Goal: Find specific page/section: Find specific page/section

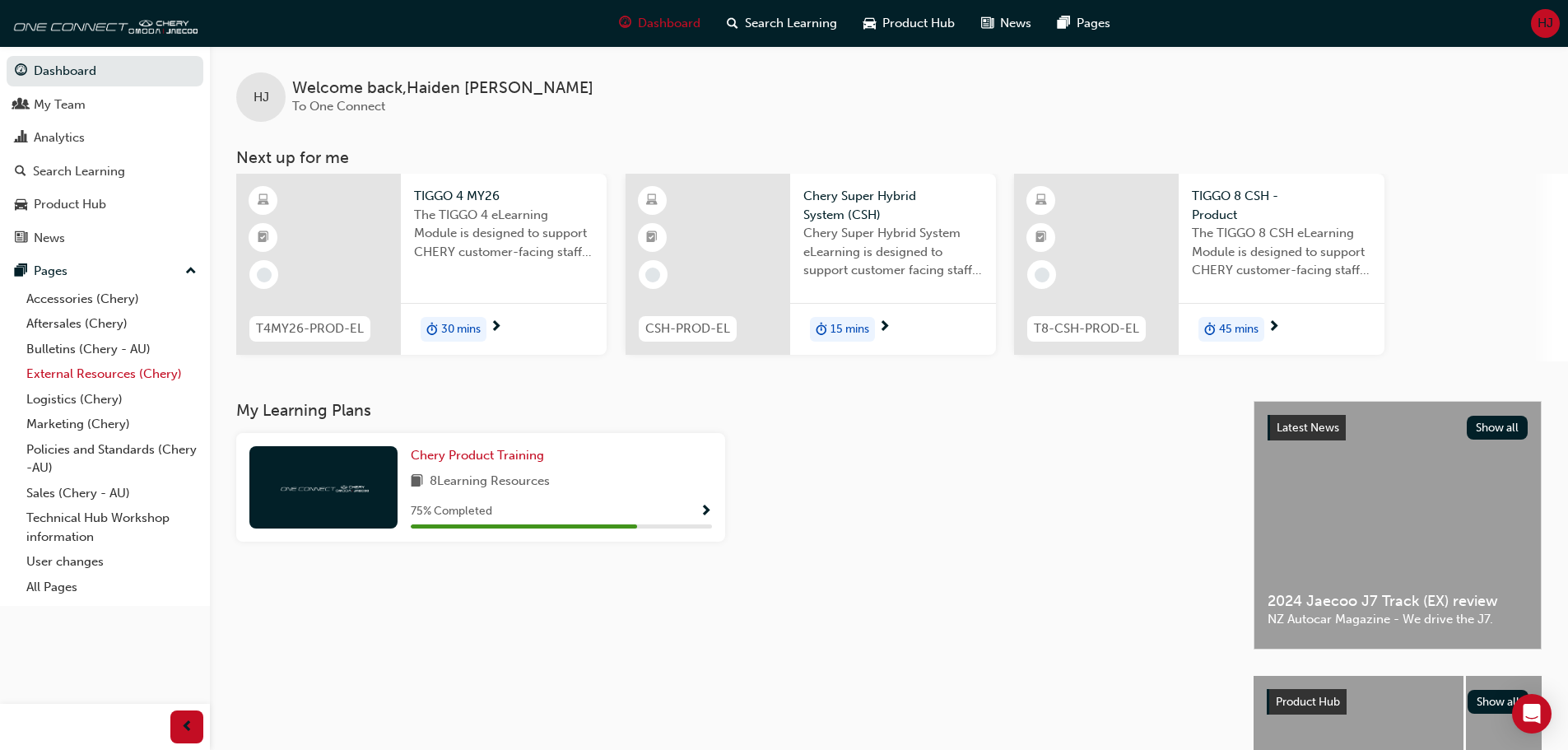
click at [133, 370] on link "External Resources (Chery)" at bounding box center [112, 374] width 184 height 26
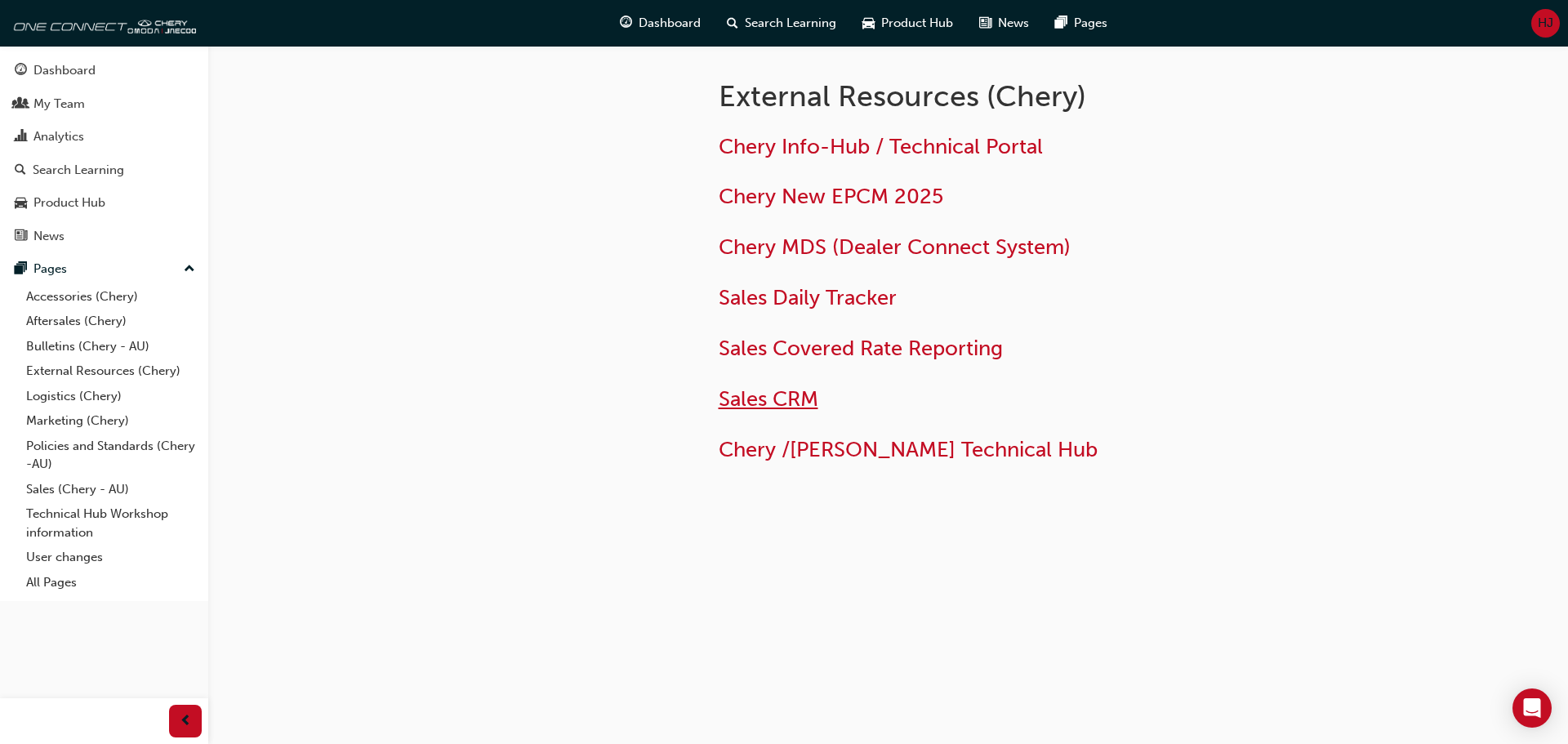
click at [749, 397] on span "Sales CRM" at bounding box center [768, 399] width 99 height 25
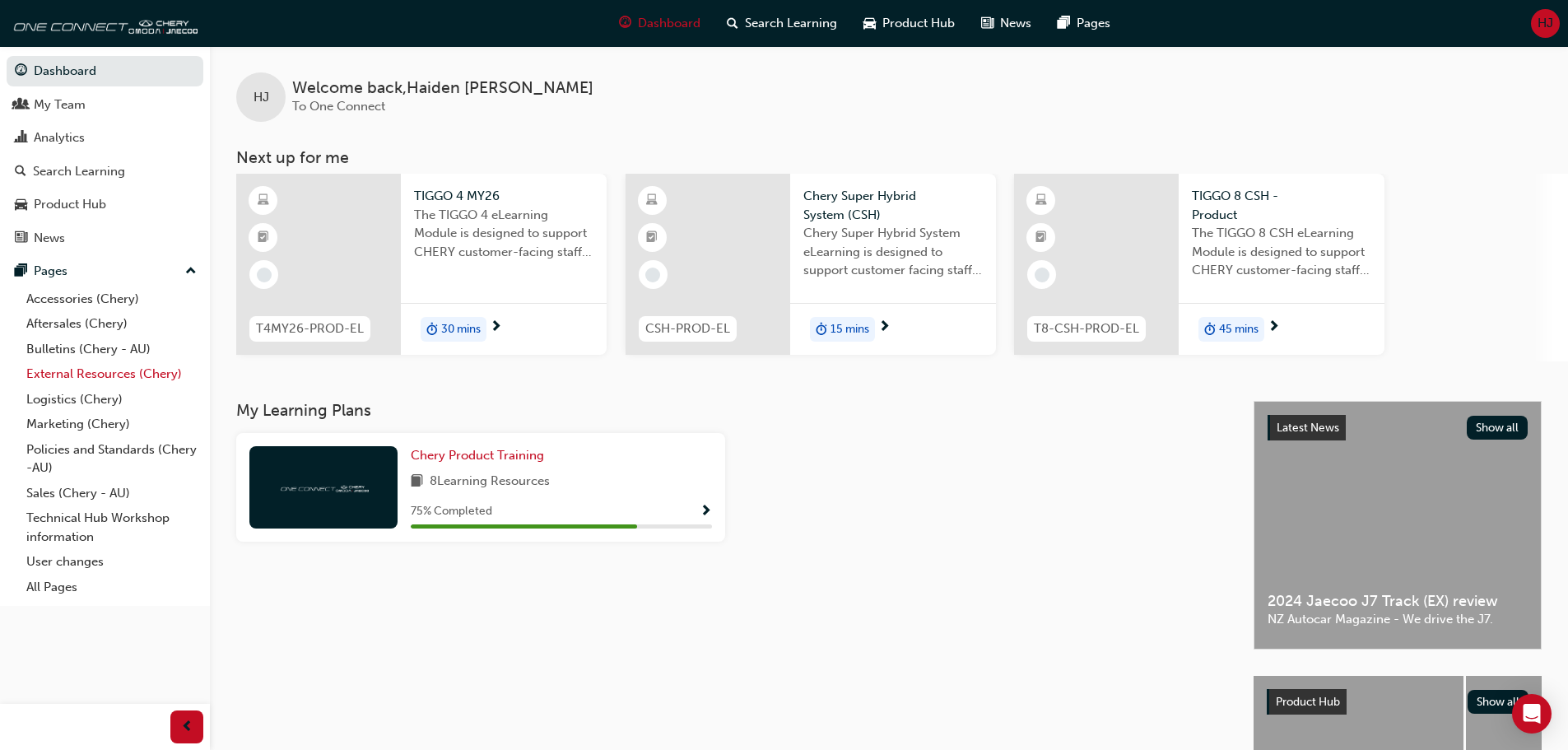
click at [133, 369] on link "External Resources (Chery)" at bounding box center [112, 374] width 184 height 26
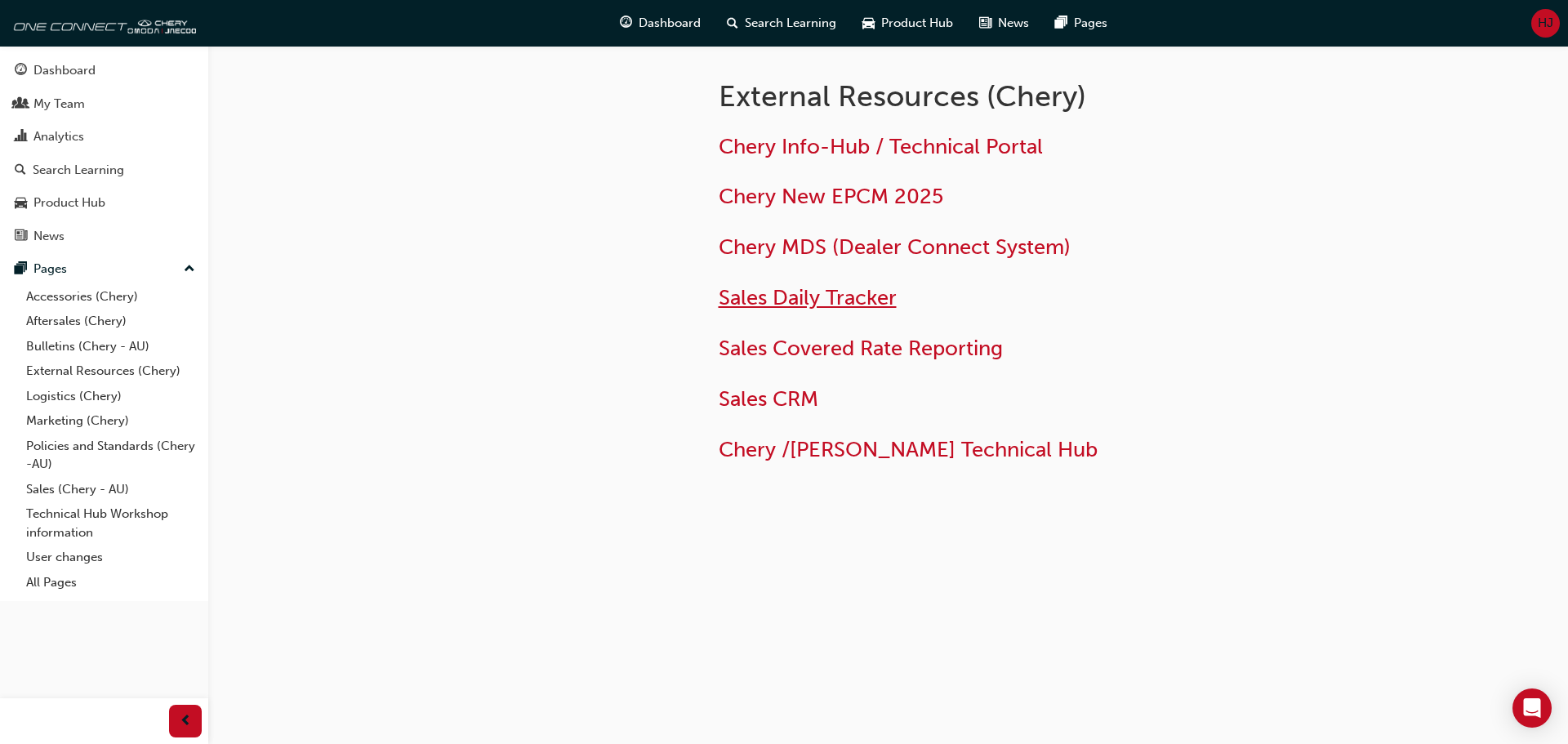
click at [829, 297] on span "Sales Daily Tracker" at bounding box center [807, 297] width 178 height 25
